Goal: Task Accomplishment & Management: Complete application form

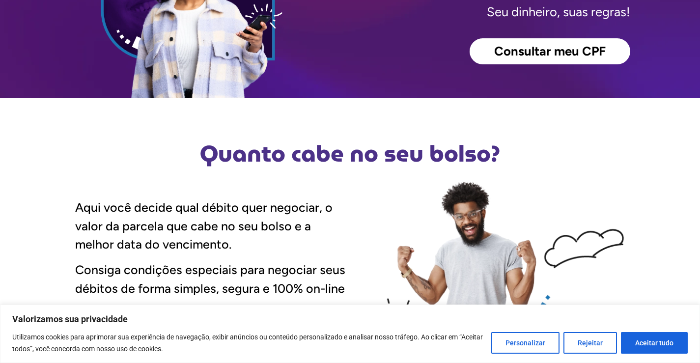
scroll to position [344, 0]
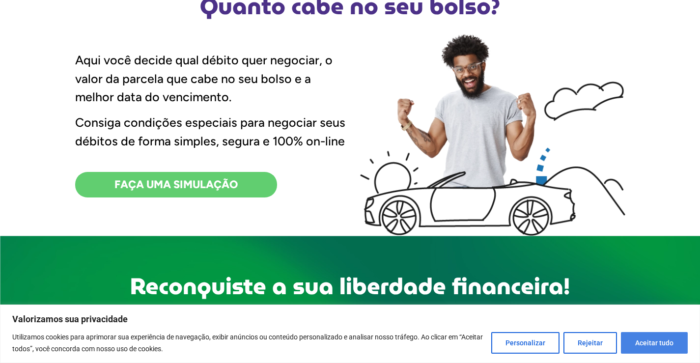
click at [642, 343] on button "Aceitar tudo" at bounding box center [654, 343] width 67 height 22
checkbox input "true"
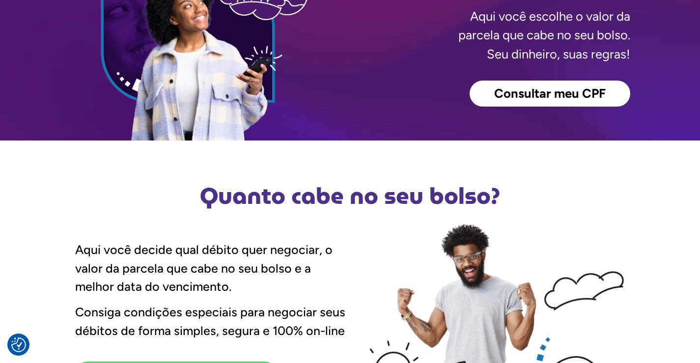
scroll to position [98, 0]
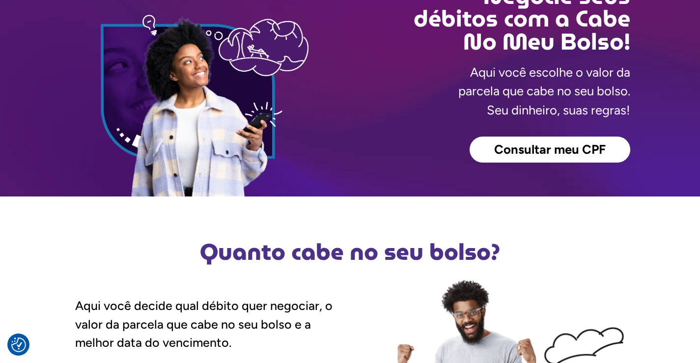
click at [547, 152] on span "Consultar meu CPF" at bounding box center [550, 149] width 112 height 13
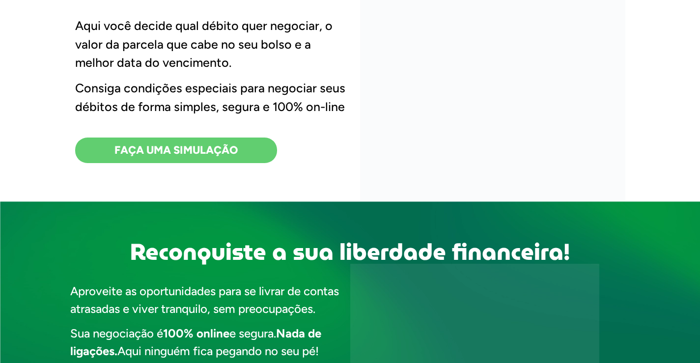
scroll to position [393, 0]
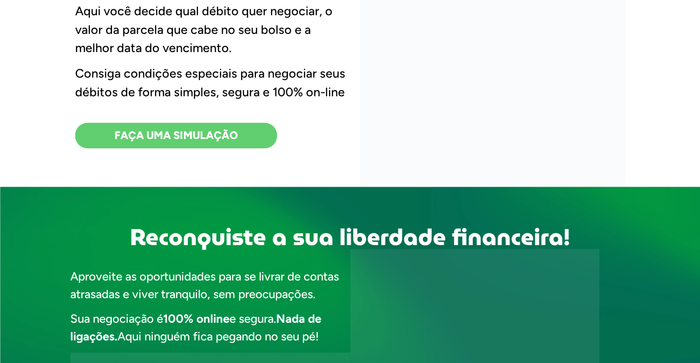
click at [209, 138] on span "FAÇA UMA SIMULAÇÃO" at bounding box center [175, 135] width 123 height 11
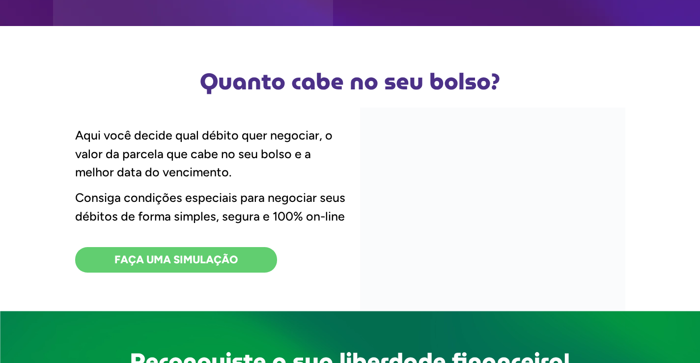
scroll to position [246, 0]
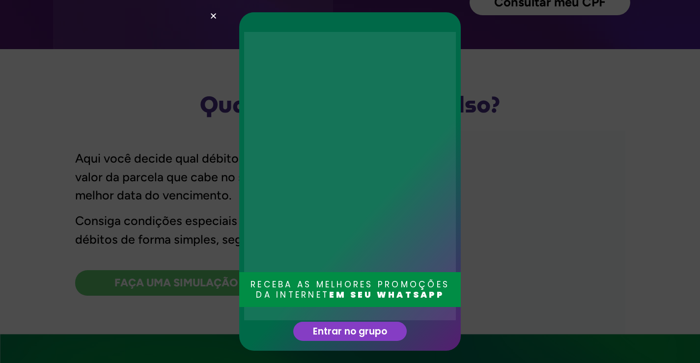
click at [214, 16] on use "Close" at bounding box center [213, 15] width 5 height 5
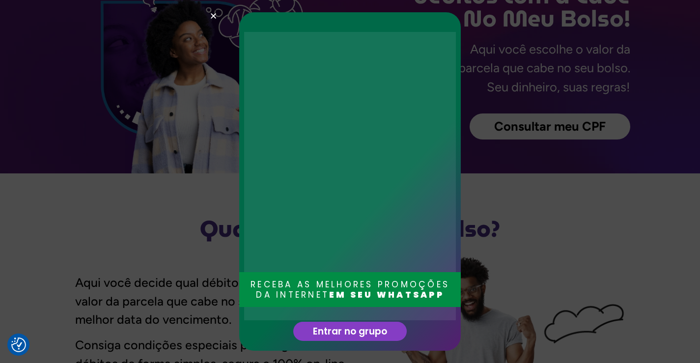
scroll to position [344, 0]
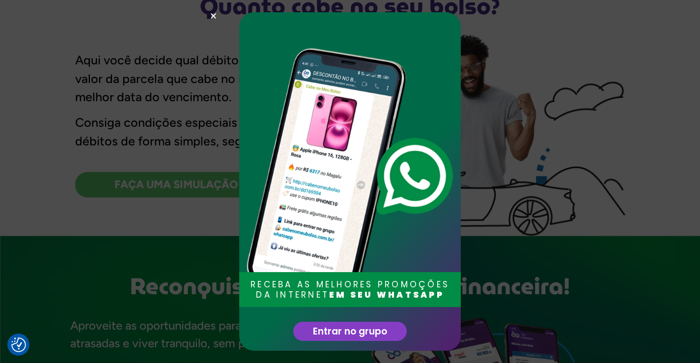
click at [212, 17] on use "Close" at bounding box center [213, 15] width 5 height 5
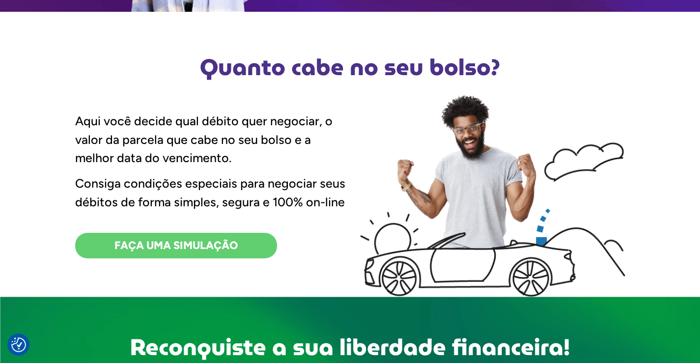
scroll to position [393, 0]
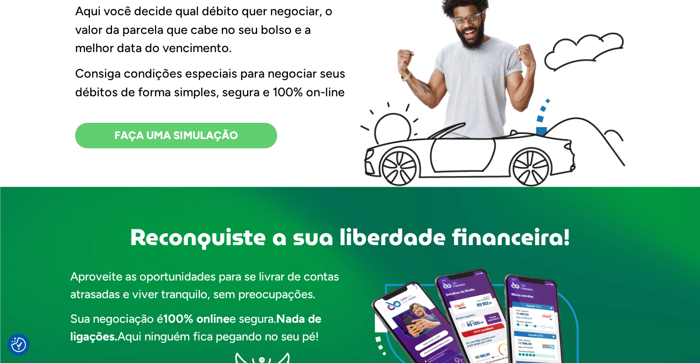
click at [138, 139] on span "FAÇA UMA SIMULAÇÃO" at bounding box center [175, 135] width 123 height 11
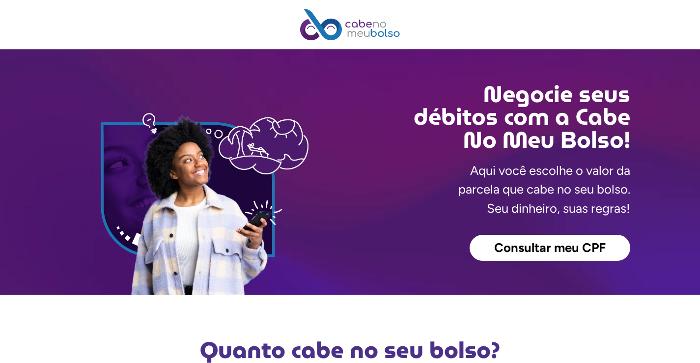
click at [560, 238] on link "Consultar meu CPF" at bounding box center [550, 248] width 161 height 27
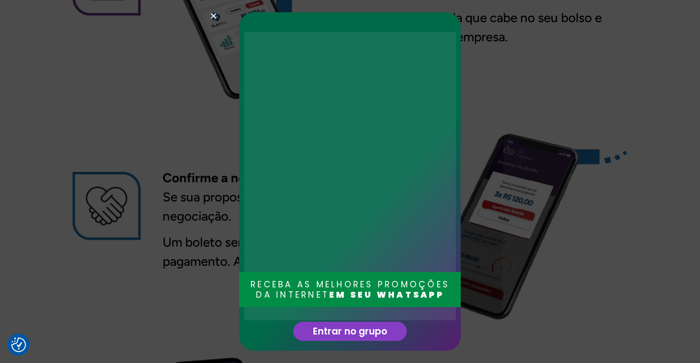
scroll to position [983, 0]
